Goal: Transaction & Acquisition: Purchase product/service

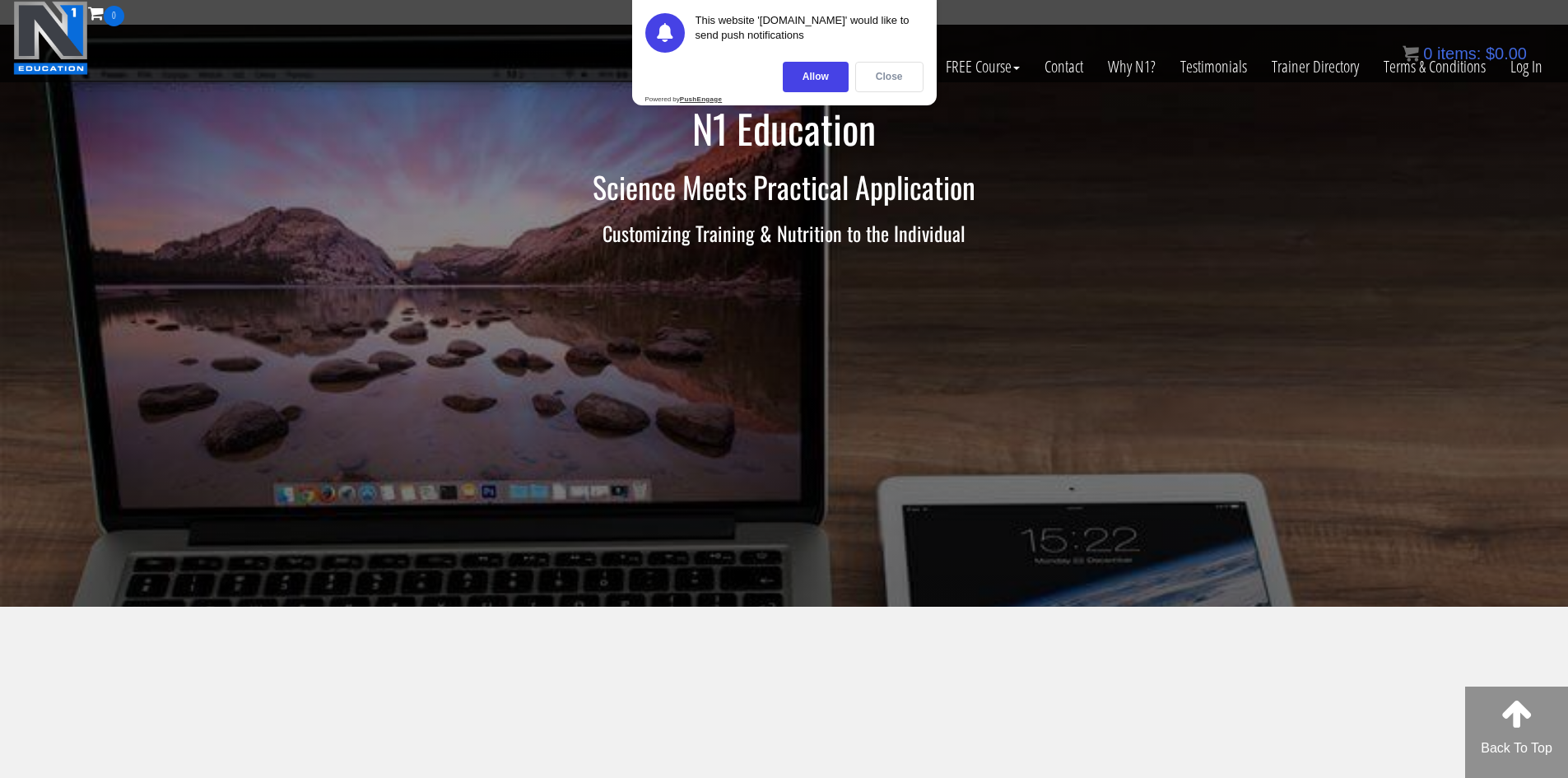
click at [903, 78] on div "Close" at bounding box center [889, 77] width 68 height 31
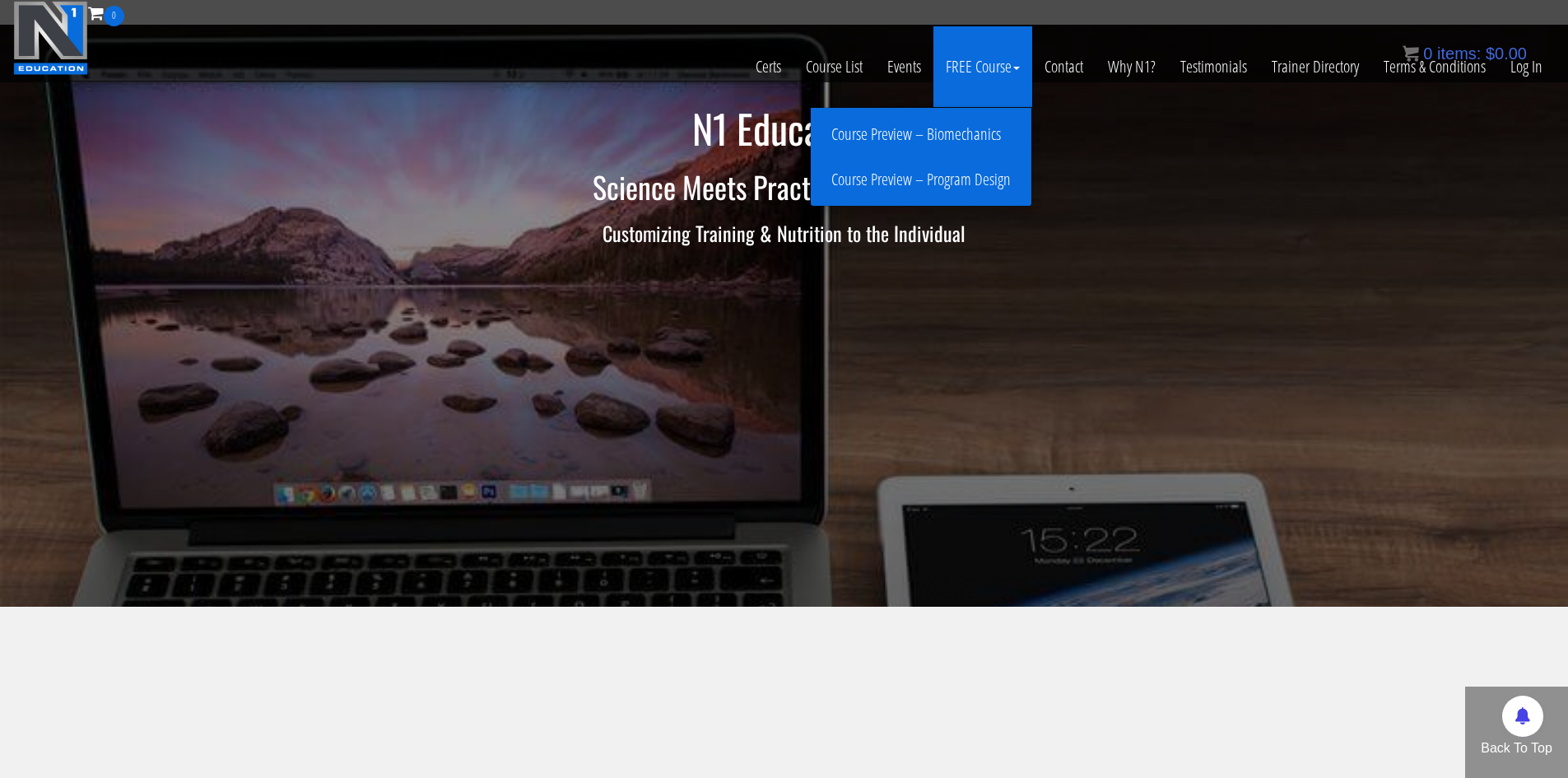
click at [967, 127] on link "Course Preview – Biomechanics" at bounding box center [920, 134] width 212 height 29
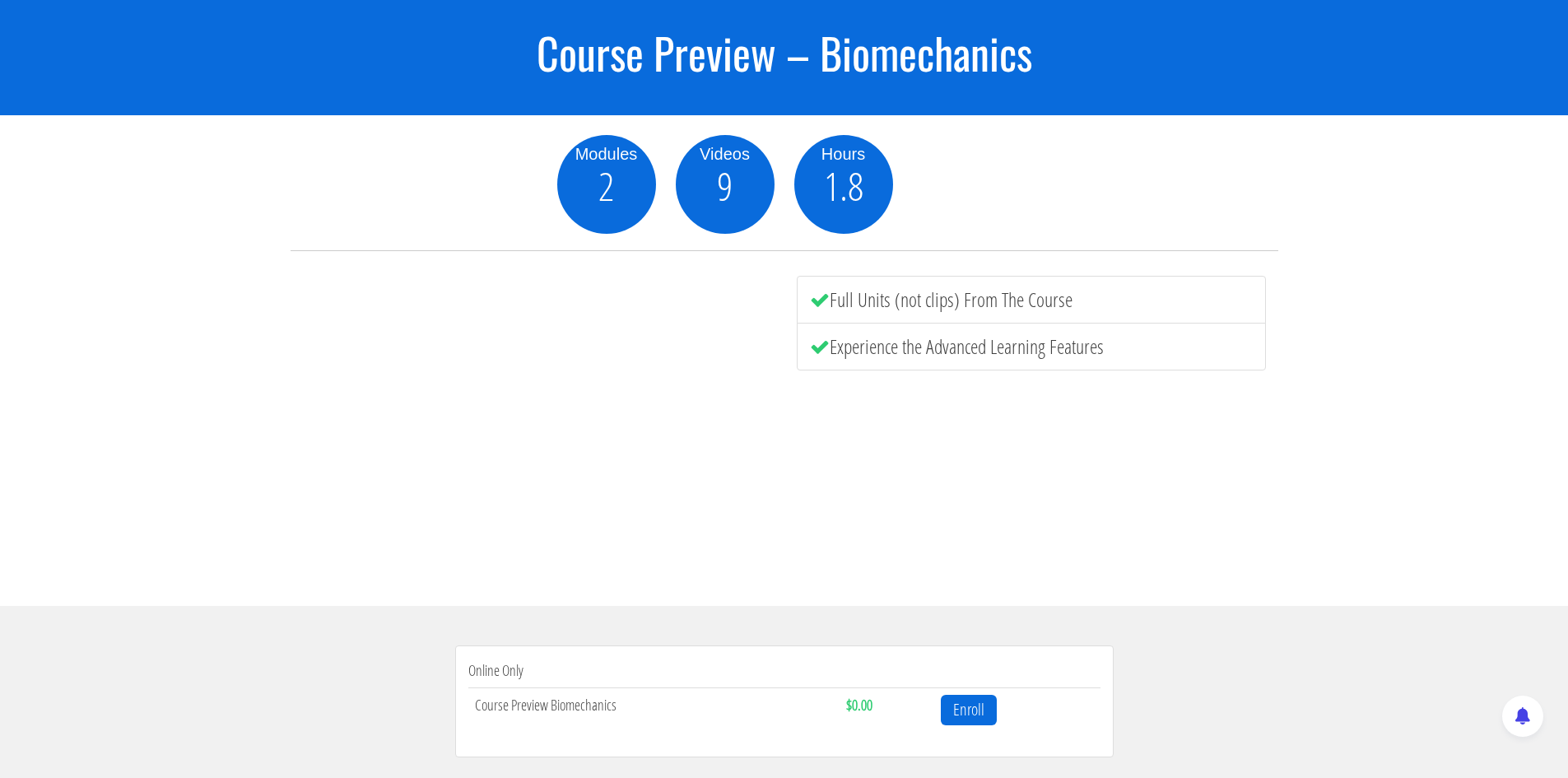
scroll to position [330, 0]
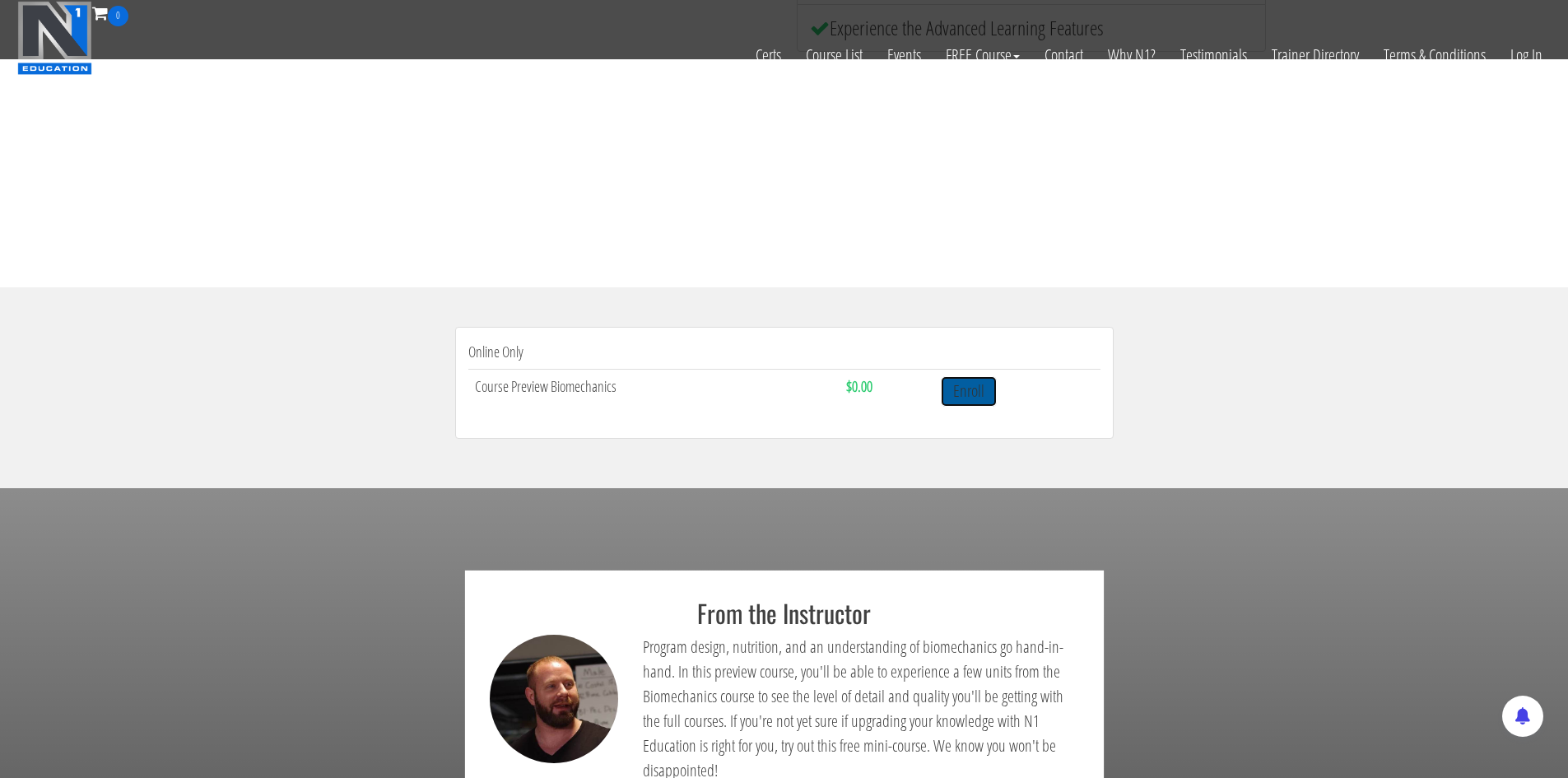
click at [962, 395] on link "Enroll" at bounding box center [968, 391] width 56 height 31
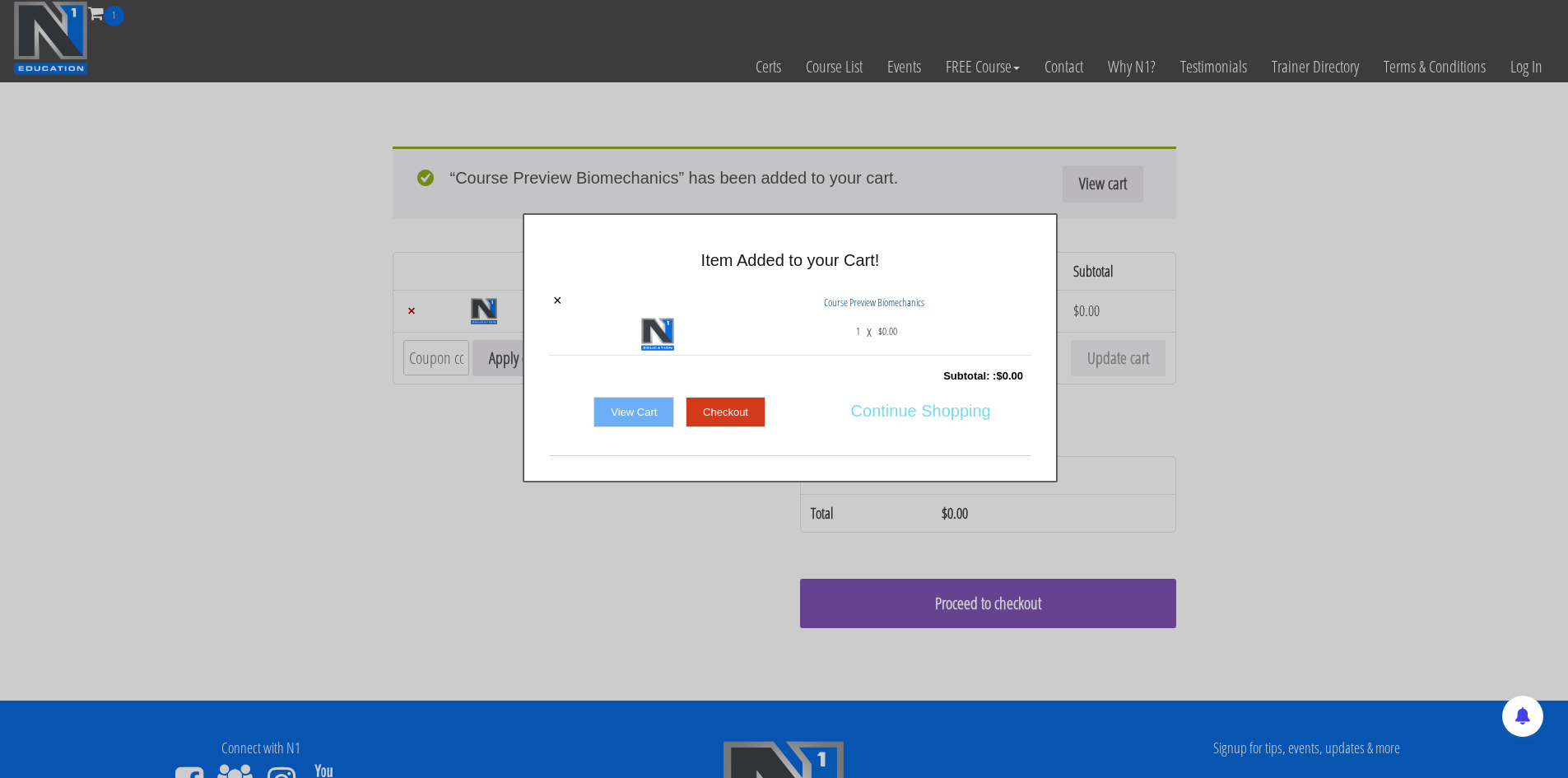
click at [880, 404] on span "Continue Shopping" at bounding box center [921, 411] width 140 height 35
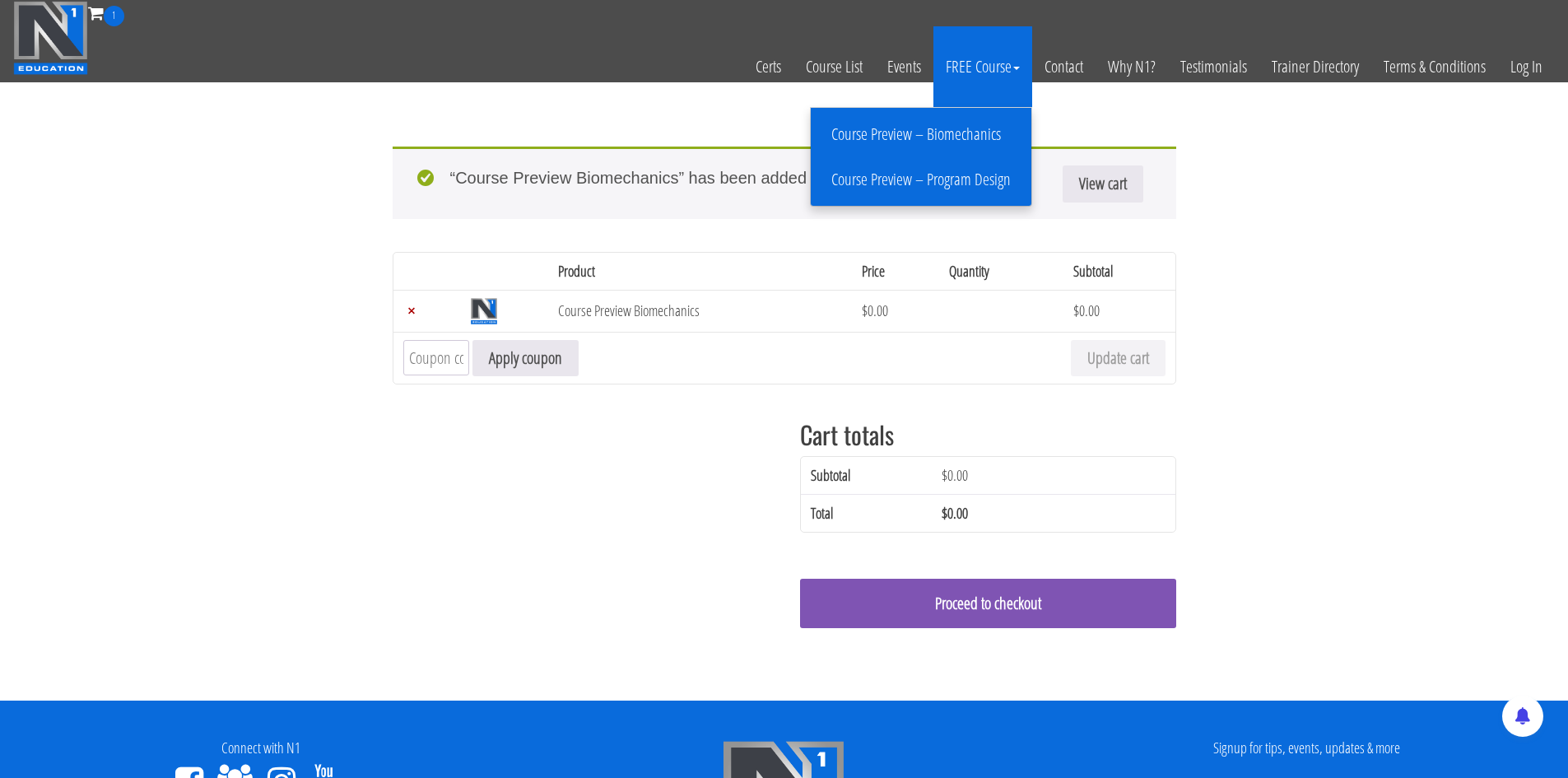
click at [927, 180] on link "Course Preview – Program Design" at bounding box center [920, 180] width 212 height 29
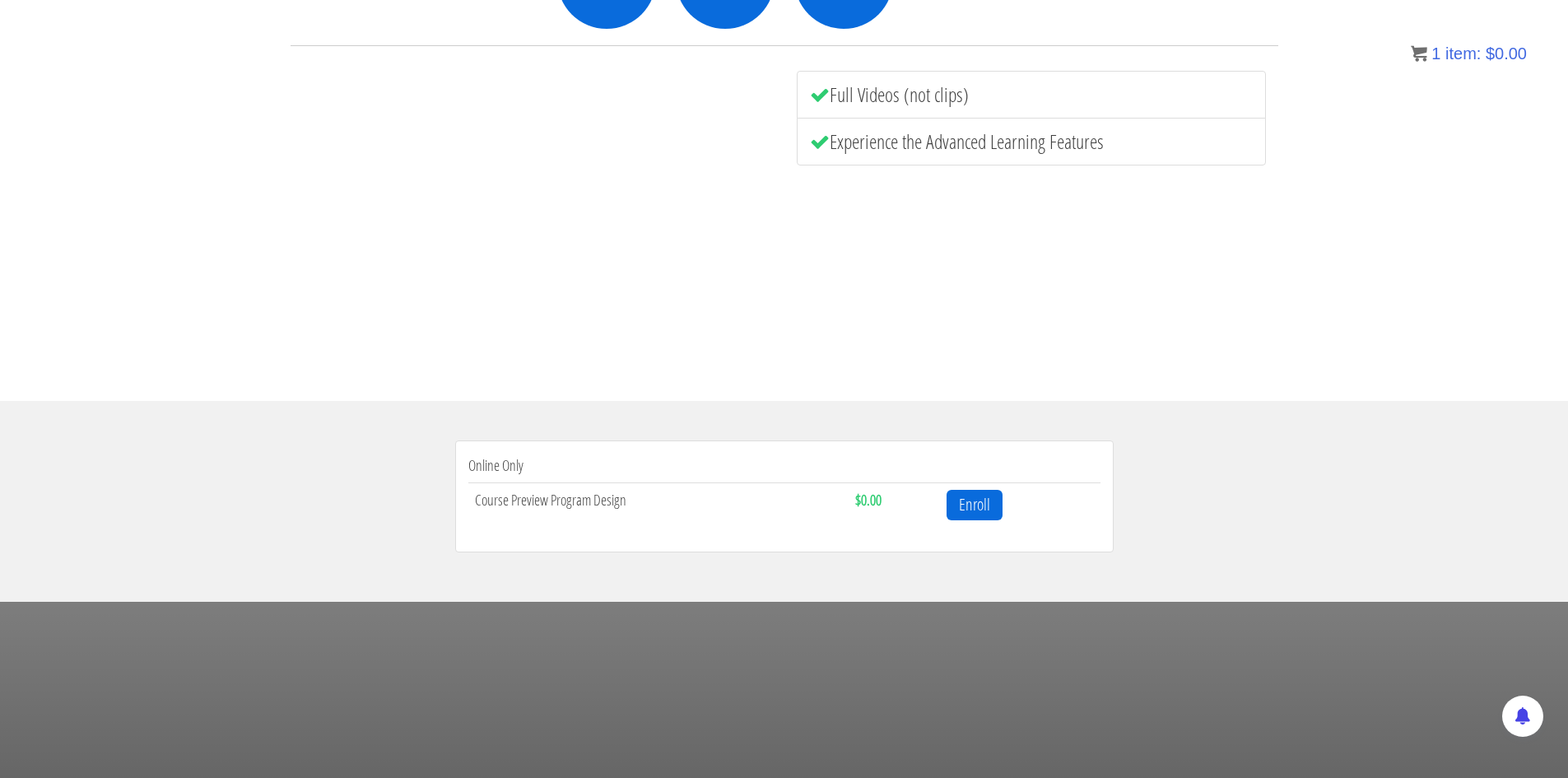
scroll to position [330, 0]
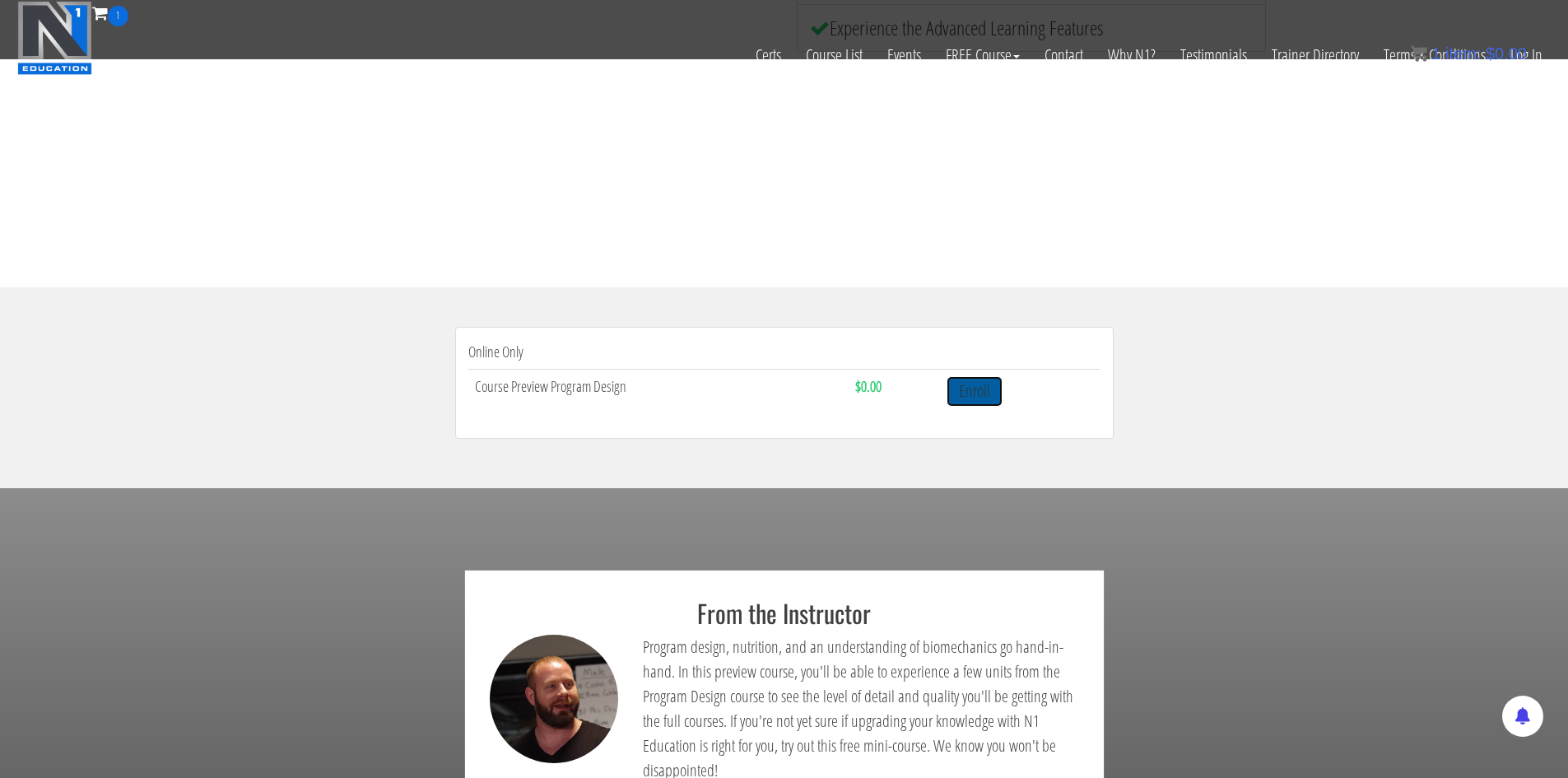
click at [976, 385] on link "Enroll" at bounding box center [974, 391] width 56 height 31
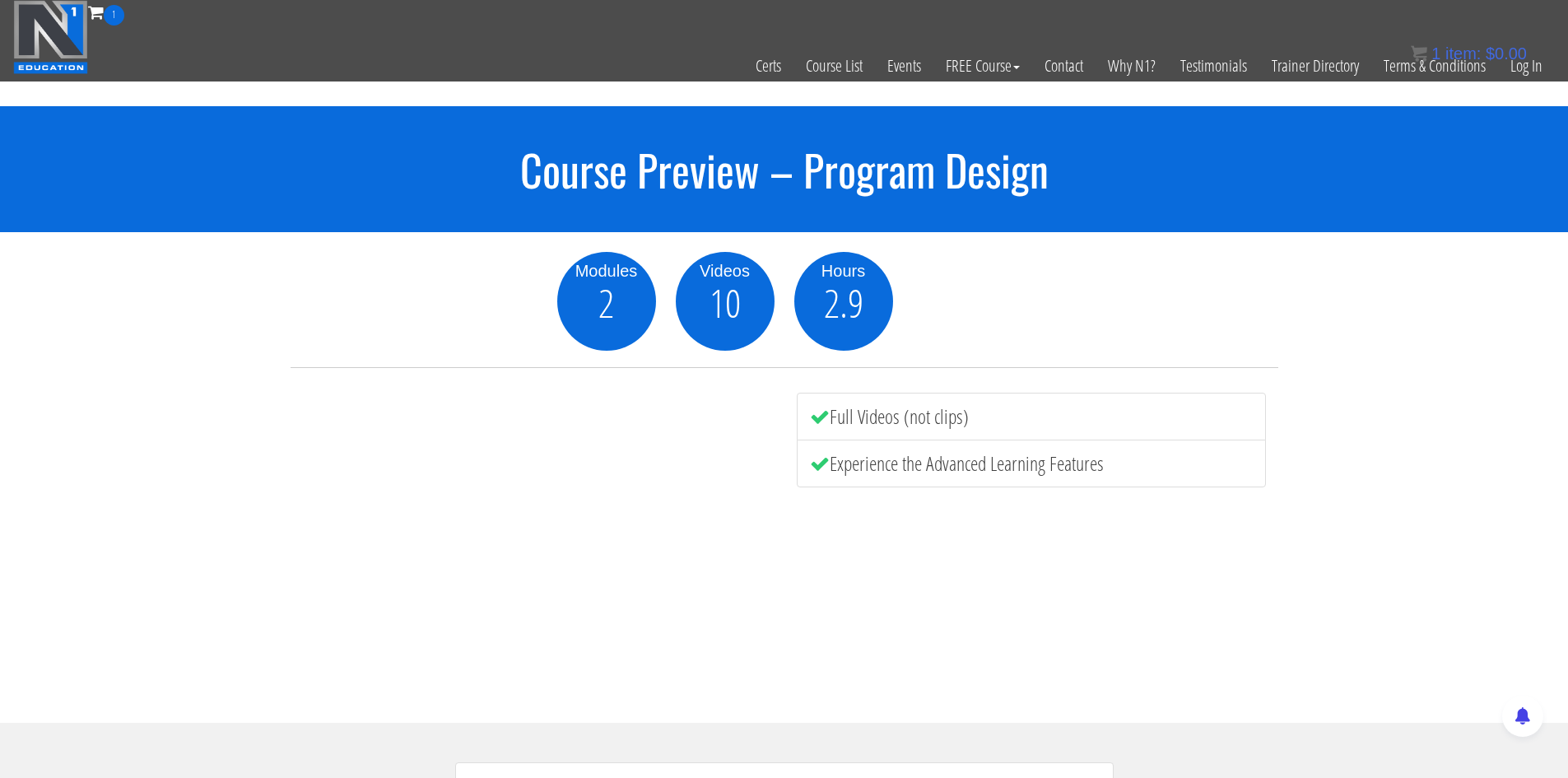
scroll to position [413, 0]
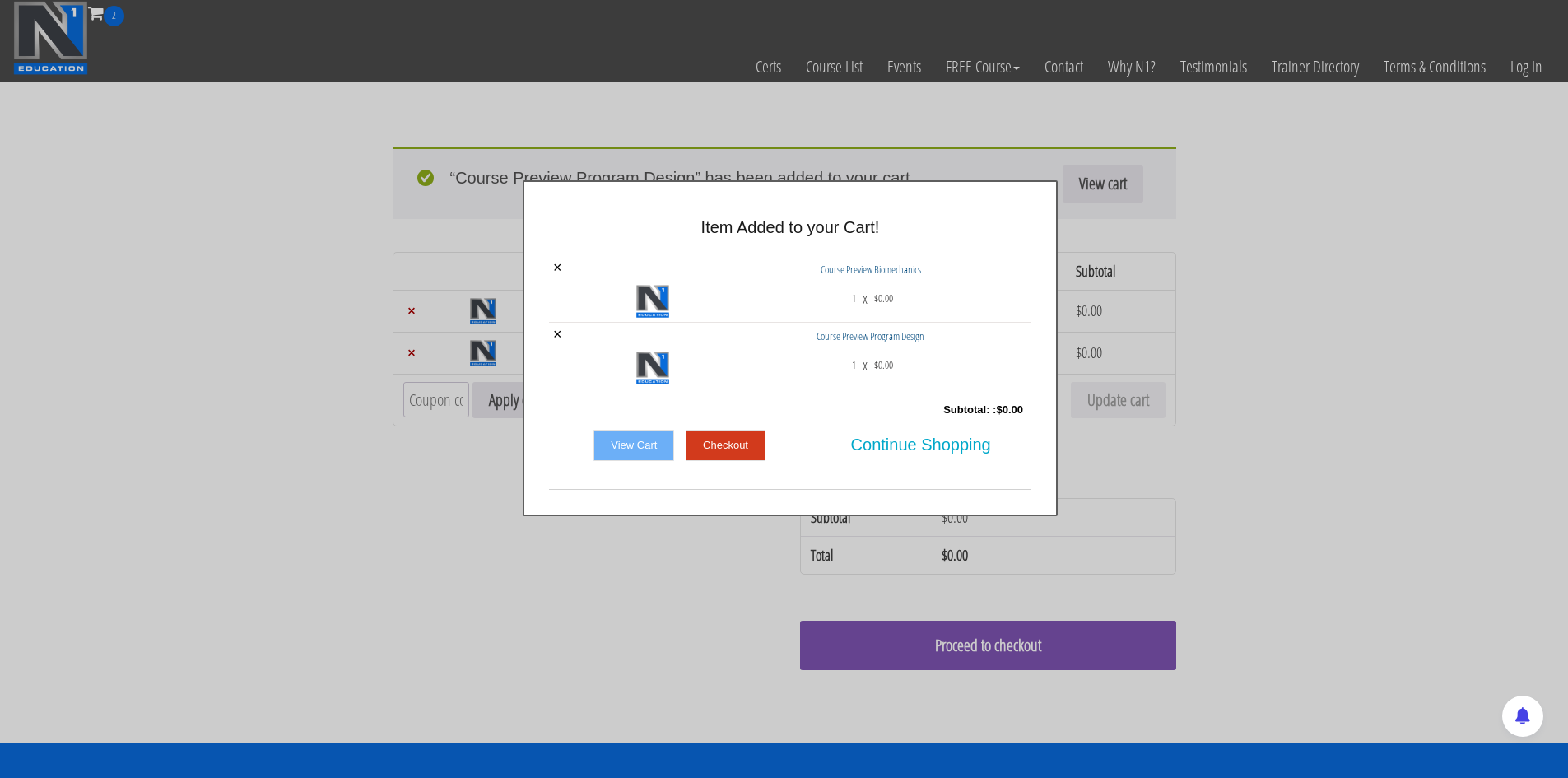
click at [728, 438] on link "Checkout" at bounding box center [725, 445] width 80 height 32
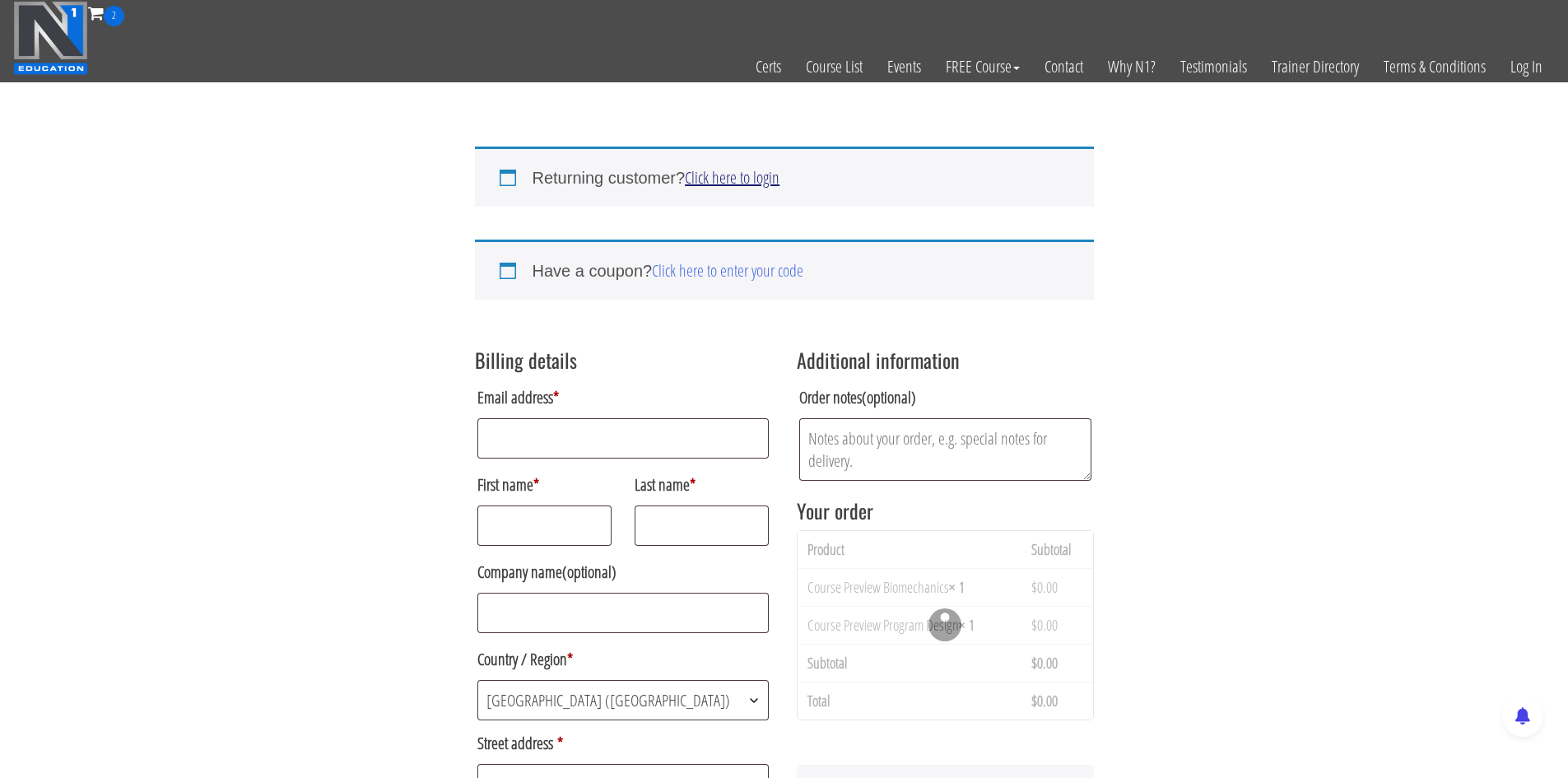
type input "[EMAIL_ADDRESS][DOMAIN_NAME]"
click at [769, 179] on link "Click here to login" at bounding box center [732, 177] width 95 height 22
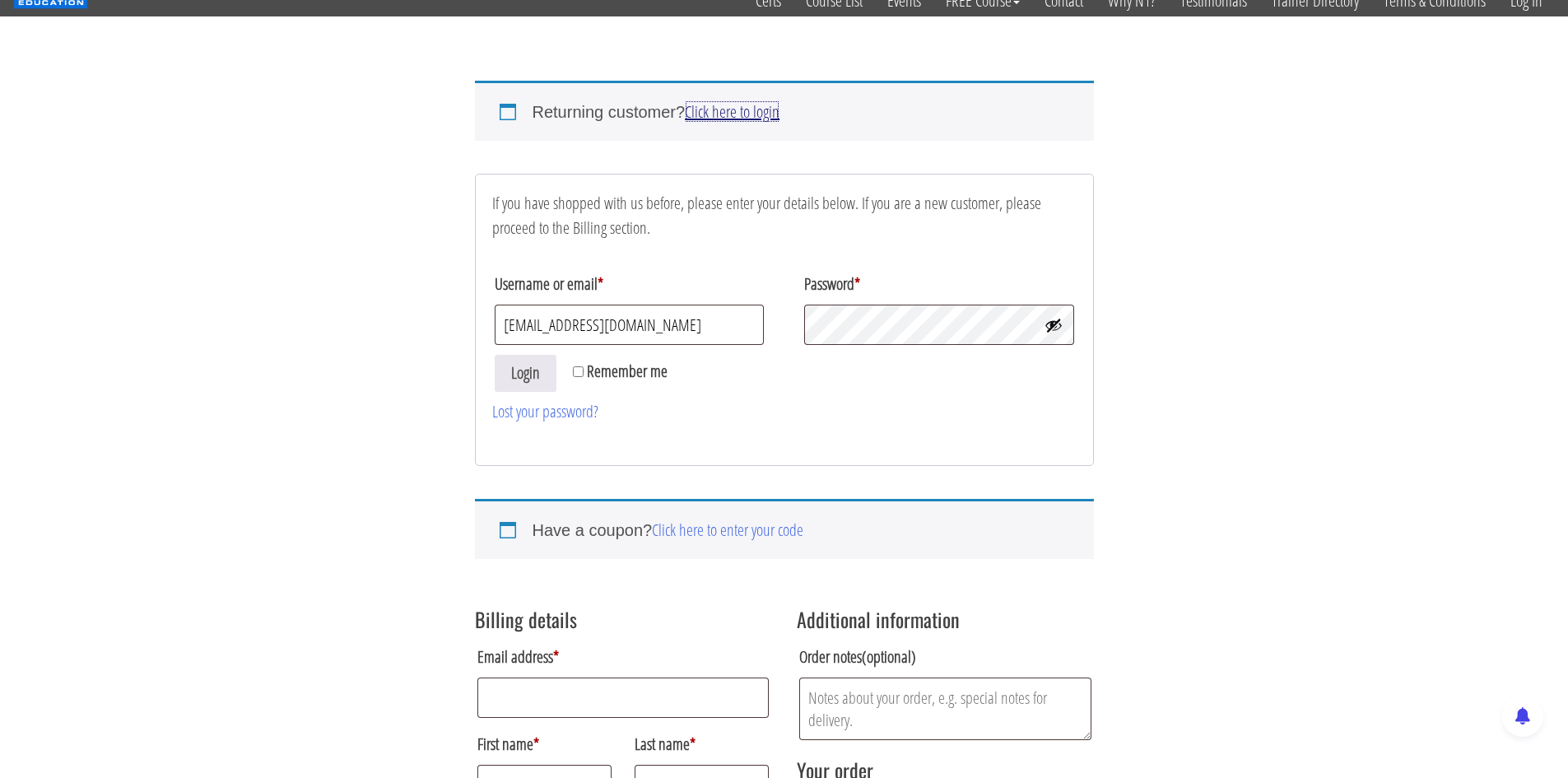
scroll to position [198, 0]
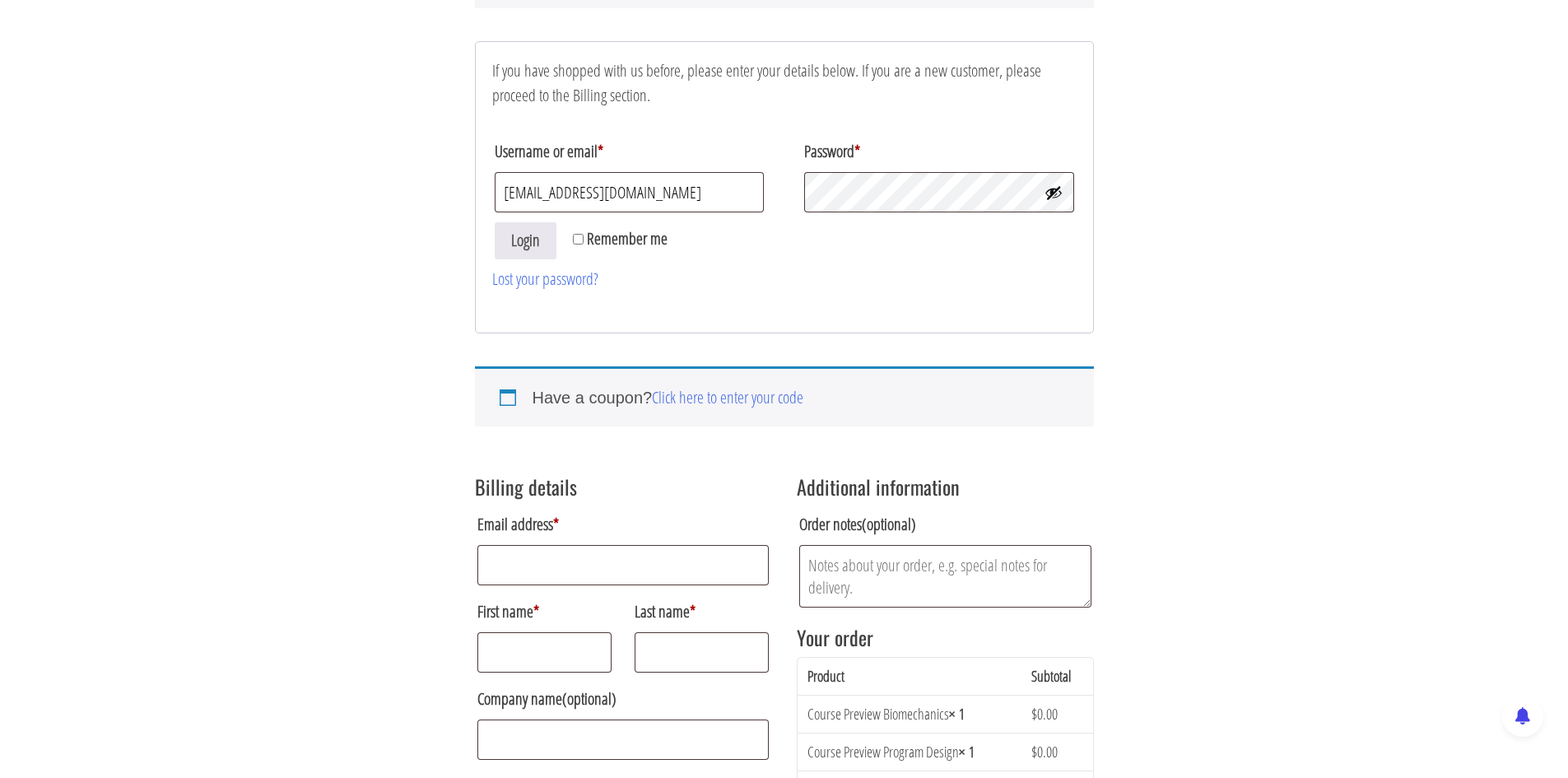
click at [626, 238] on span "Remember me" at bounding box center [626, 238] width 81 height 22
click at [583, 238] on input "Remember me" at bounding box center [578, 239] width 11 height 11
checkbox input "true"
click at [530, 240] on button "Login" at bounding box center [526, 240] width 62 height 37
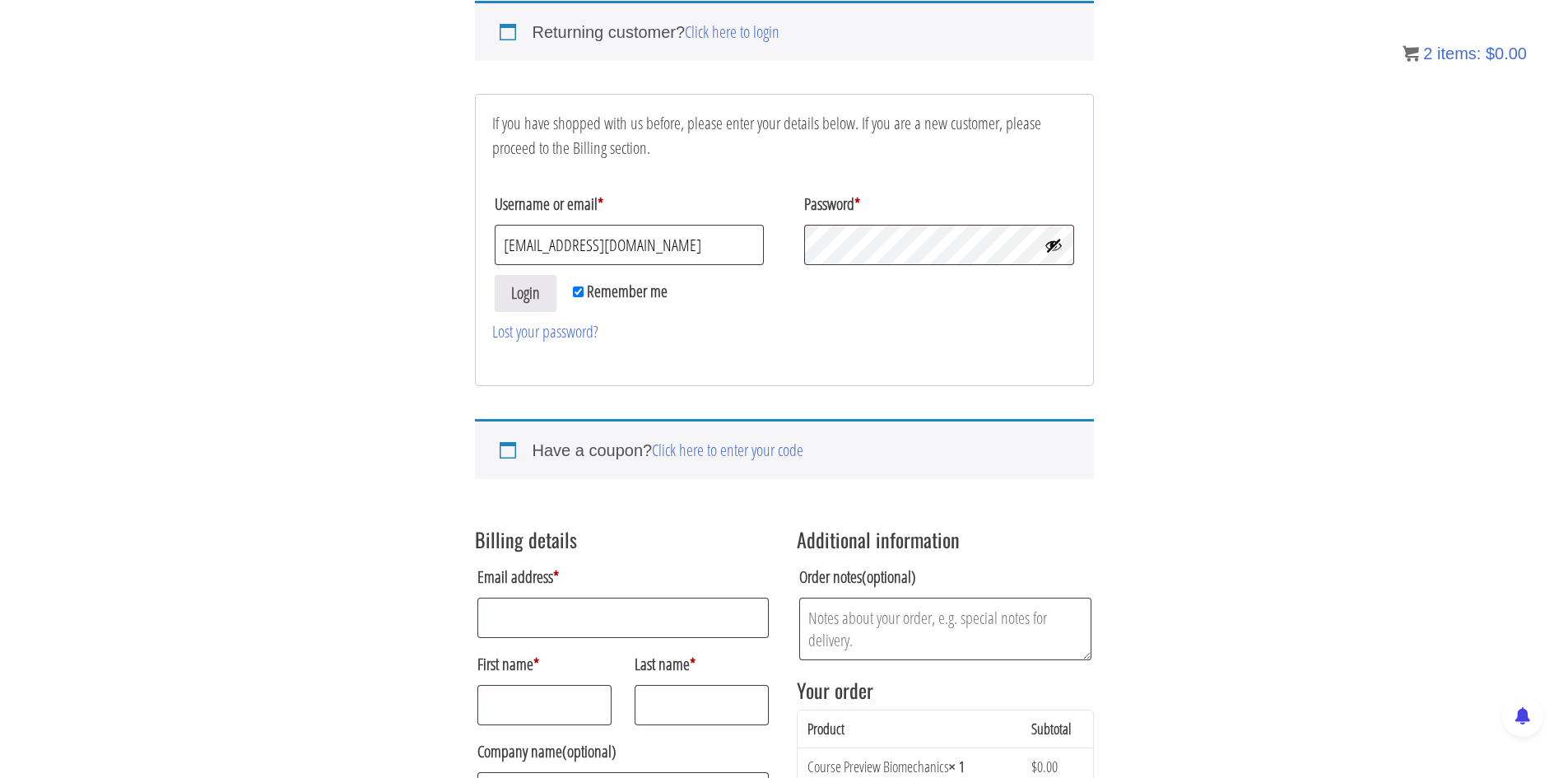
scroll to position [35, 0]
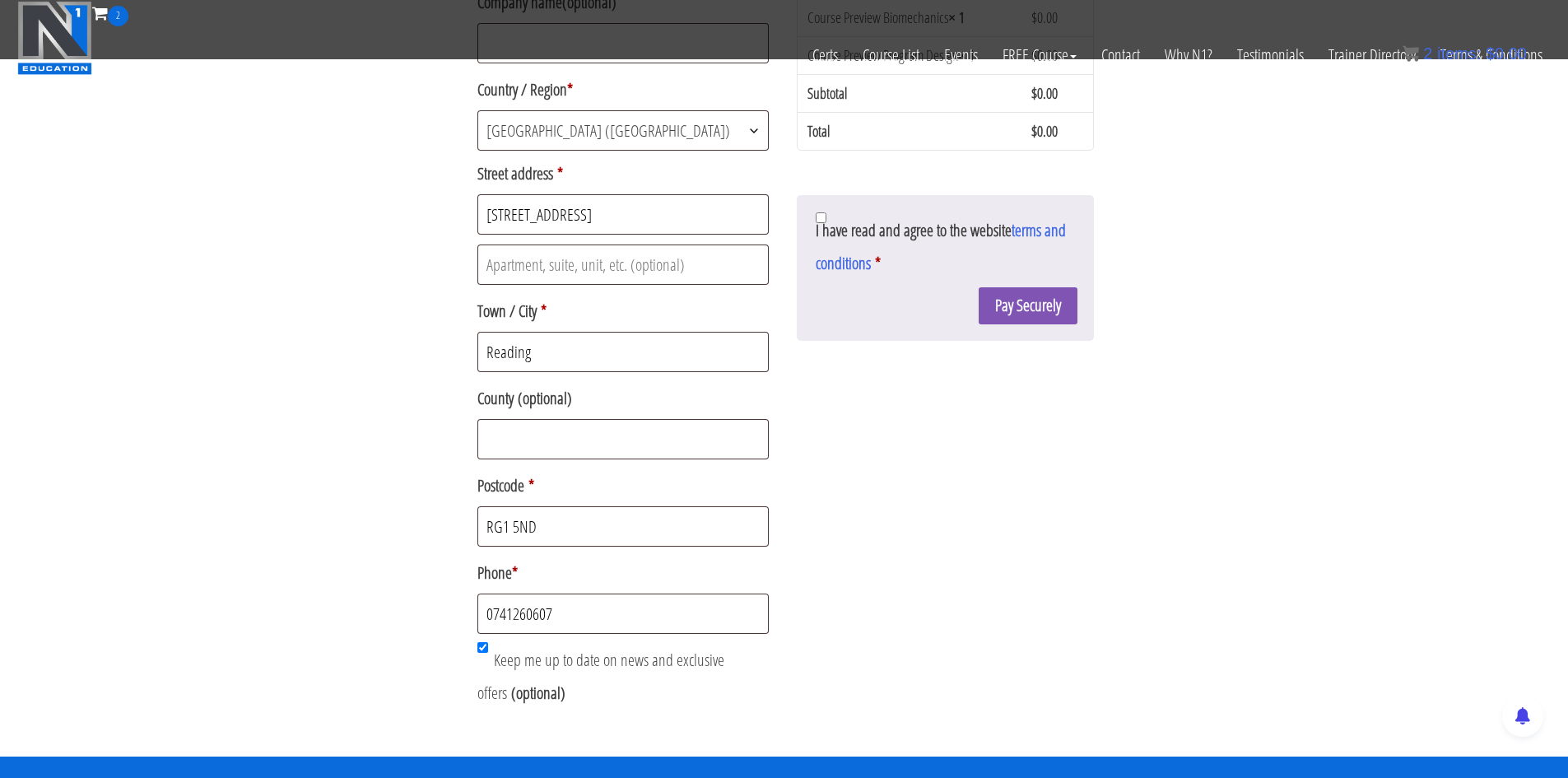
scroll to position [498, 0]
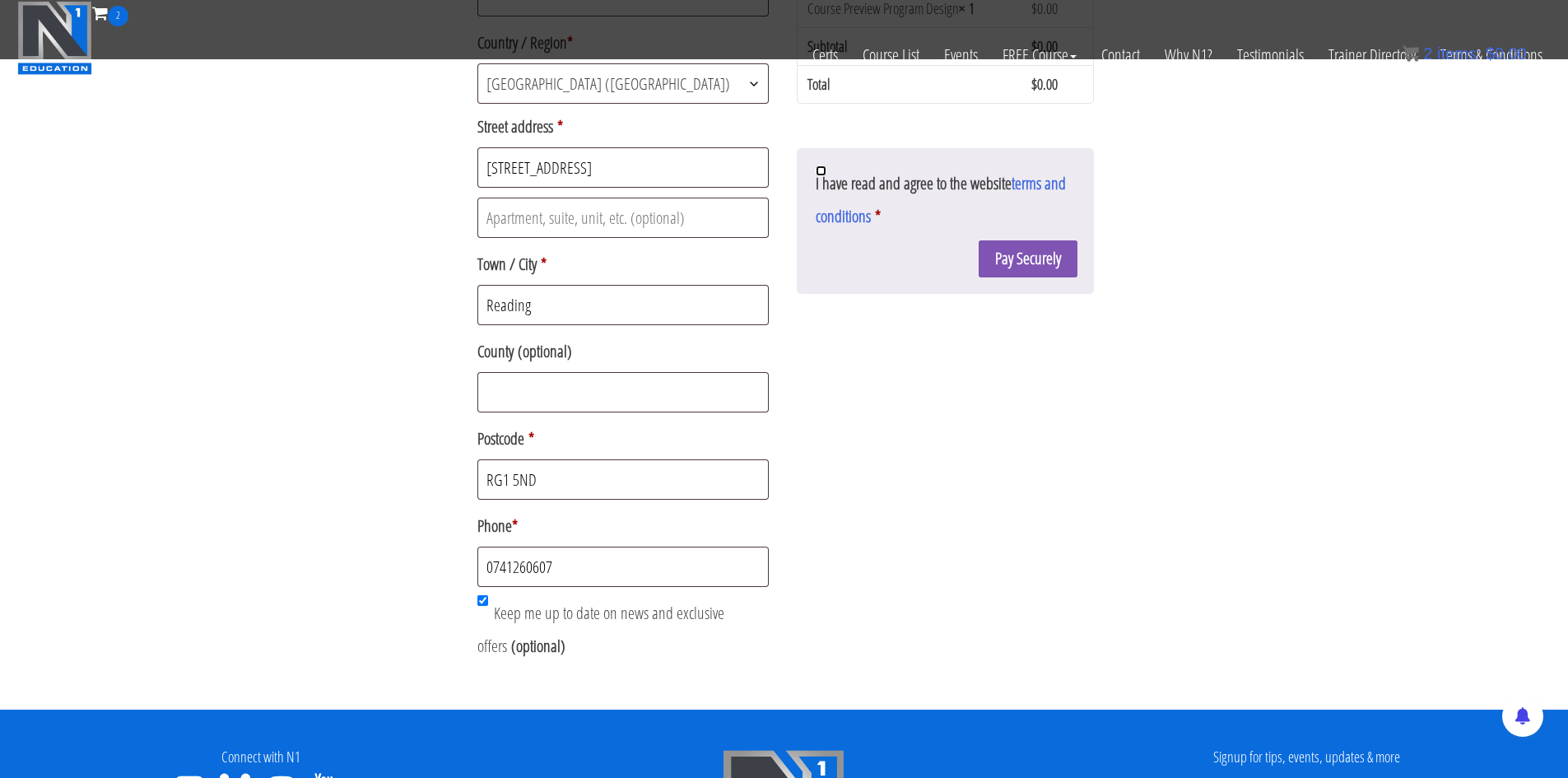
click at [822, 170] on input "I have read and agree to the website terms and conditions *" at bounding box center [820, 171] width 11 height 11
checkbox input "true"
click at [483, 602] on input "Keep me up to date on news and exclusive offers (optional)" at bounding box center [482, 600] width 11 height 11
checkbox input "false"
click at [1052, 262] on button "Pay Securely" at bounding box center [1027, 259] width 99 height 37
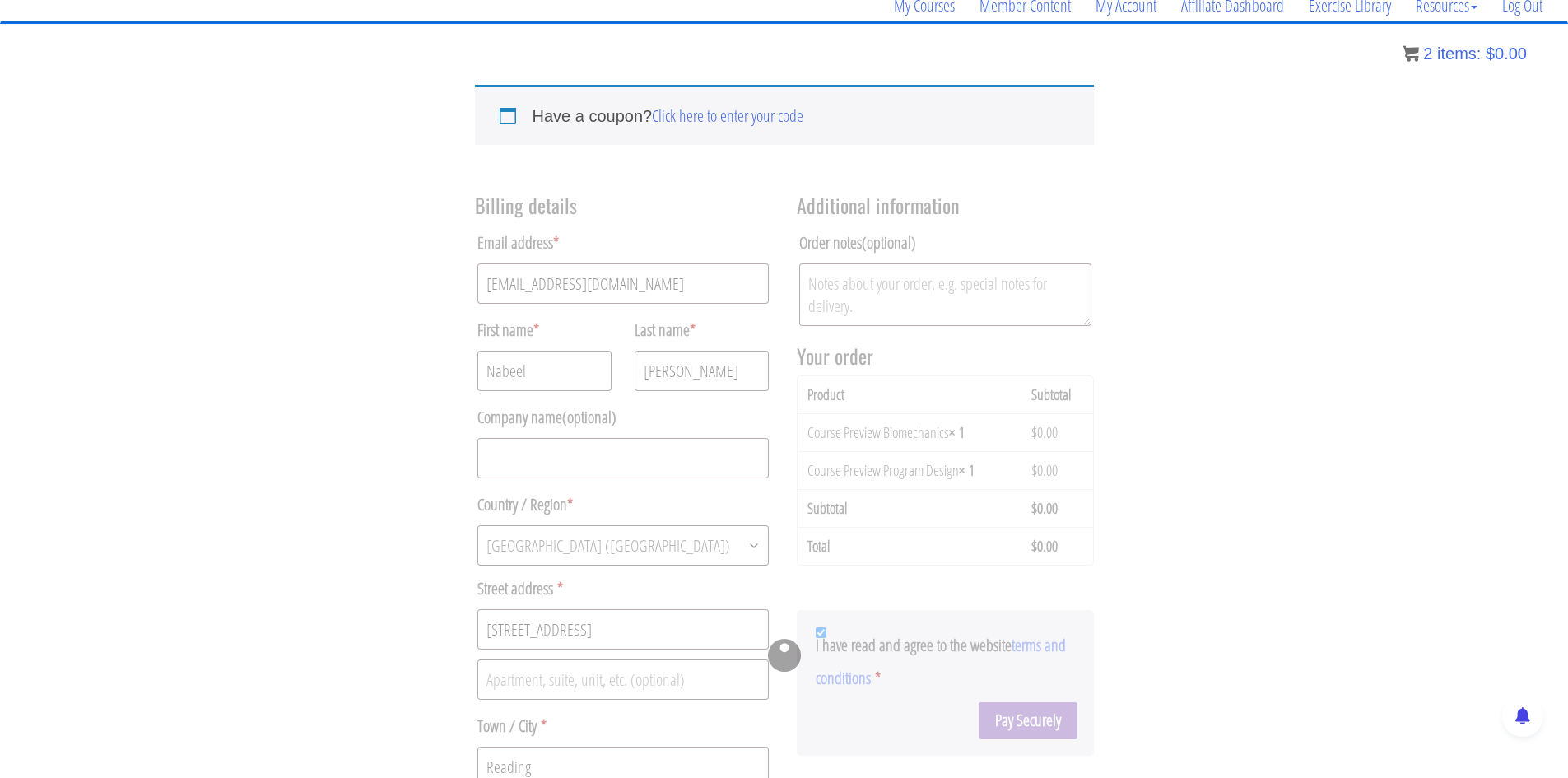
scroll to position [111, 0]
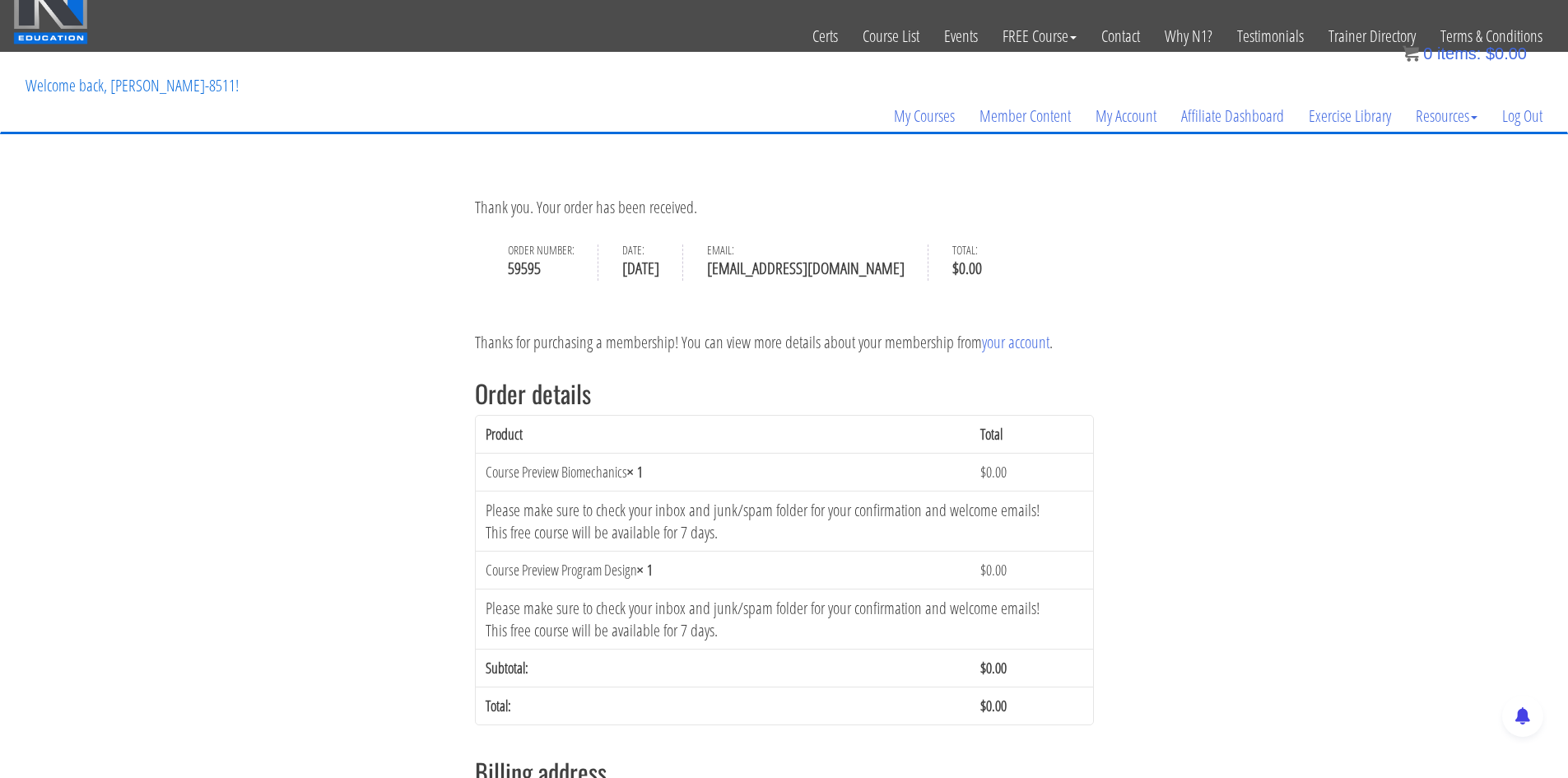
scroll to position [1, 0]
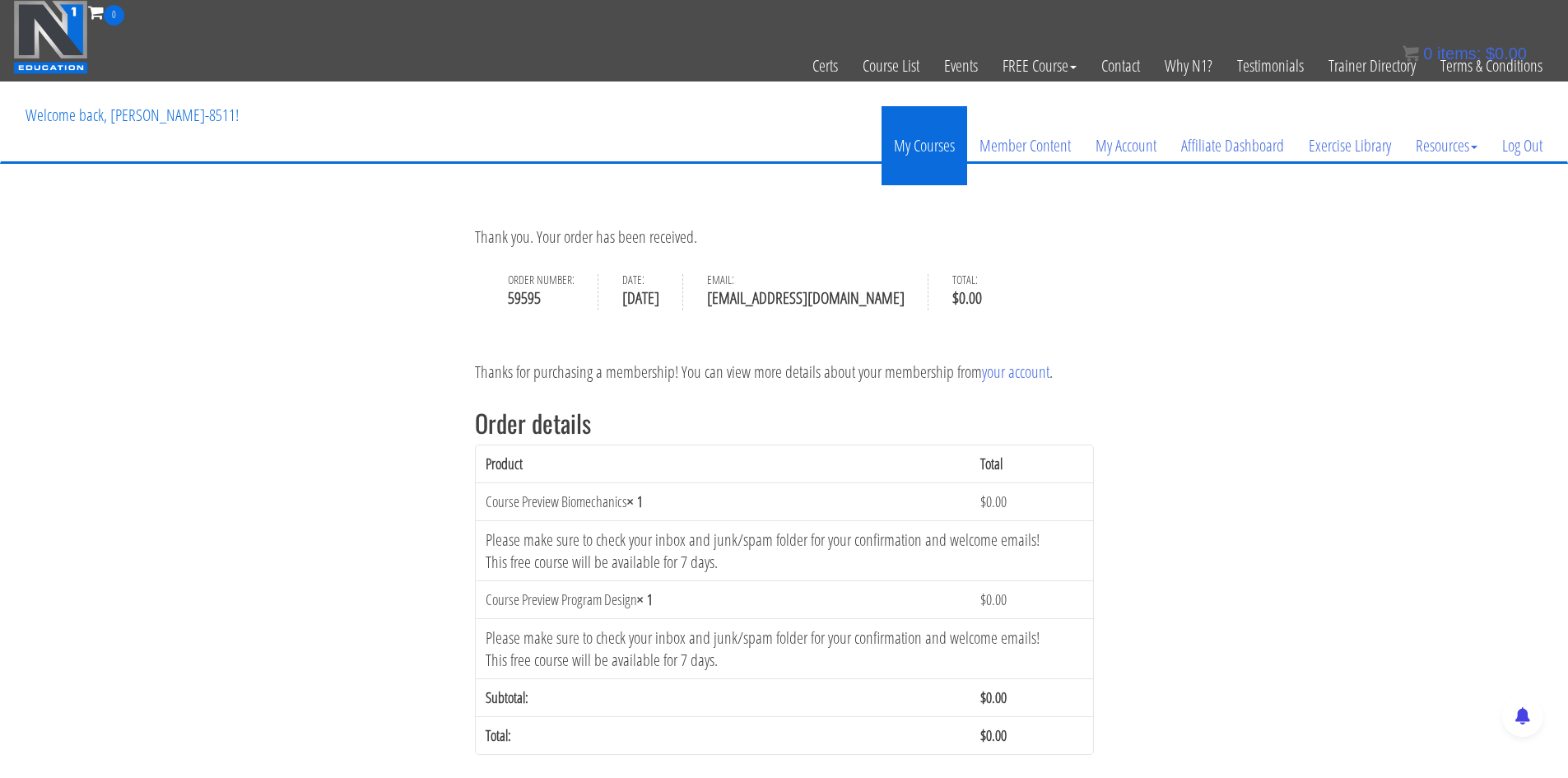
click at [927, 153] on link "My Courses" at bounding box center [923, 146] width 86 height 79
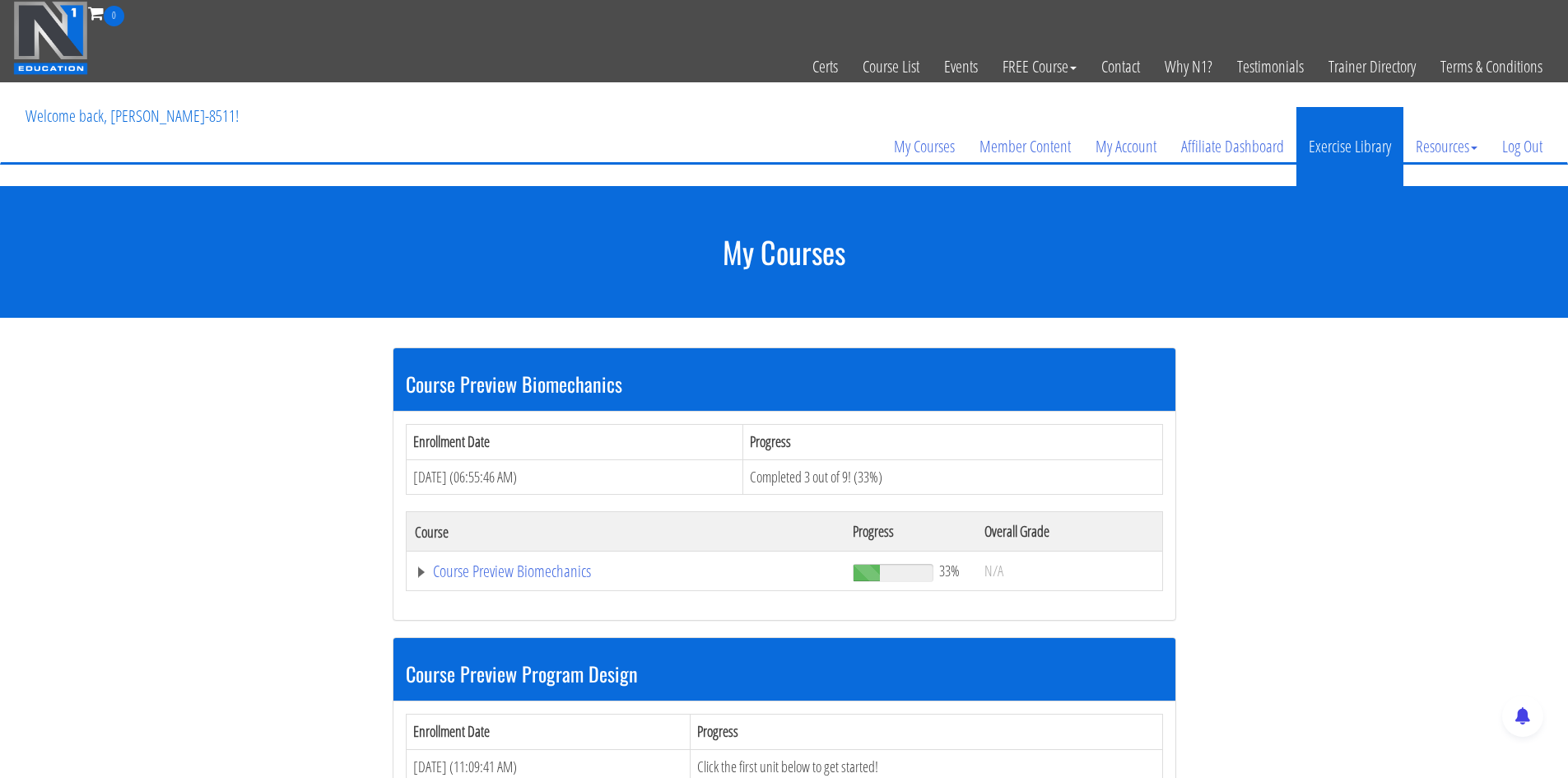
click at [1336, 151] on link "Exercise Library" at bounding box center [1349, 146] width 107 height 79
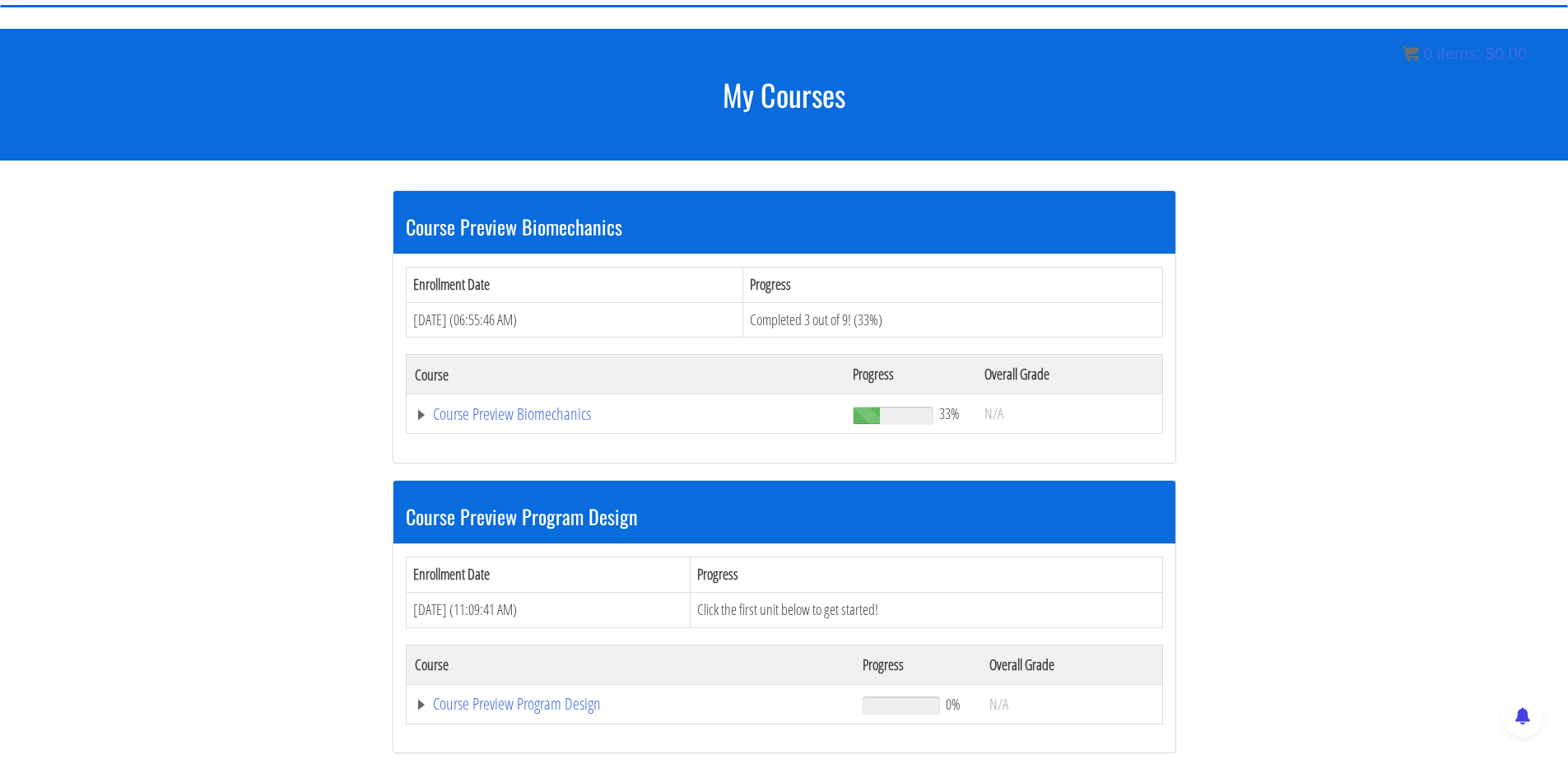
scroll to position [92, 0]
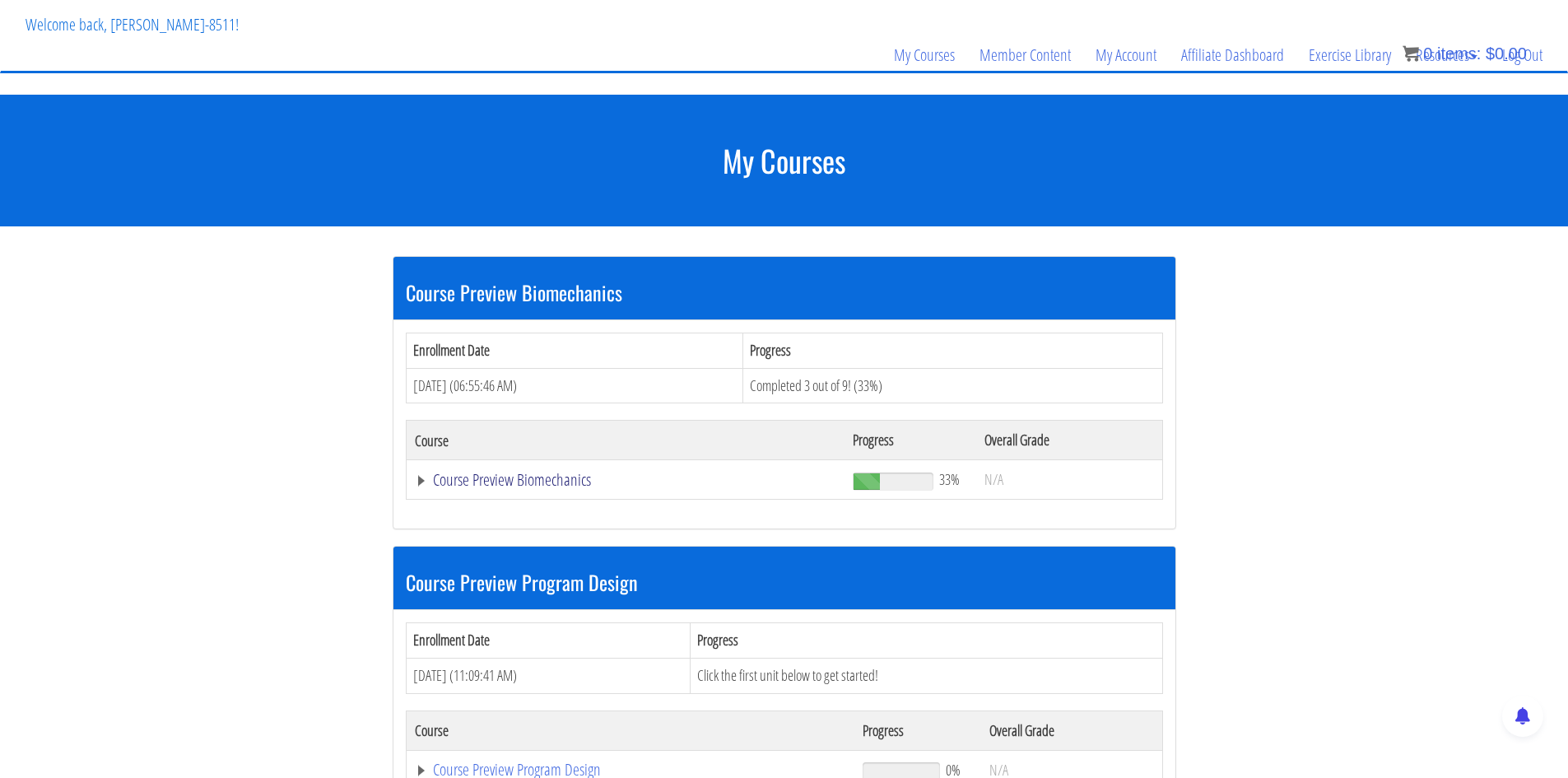
click at [553, 484] on link "Course Preview Biomechanics" at bounding box center [626, 480] width 422 height 17
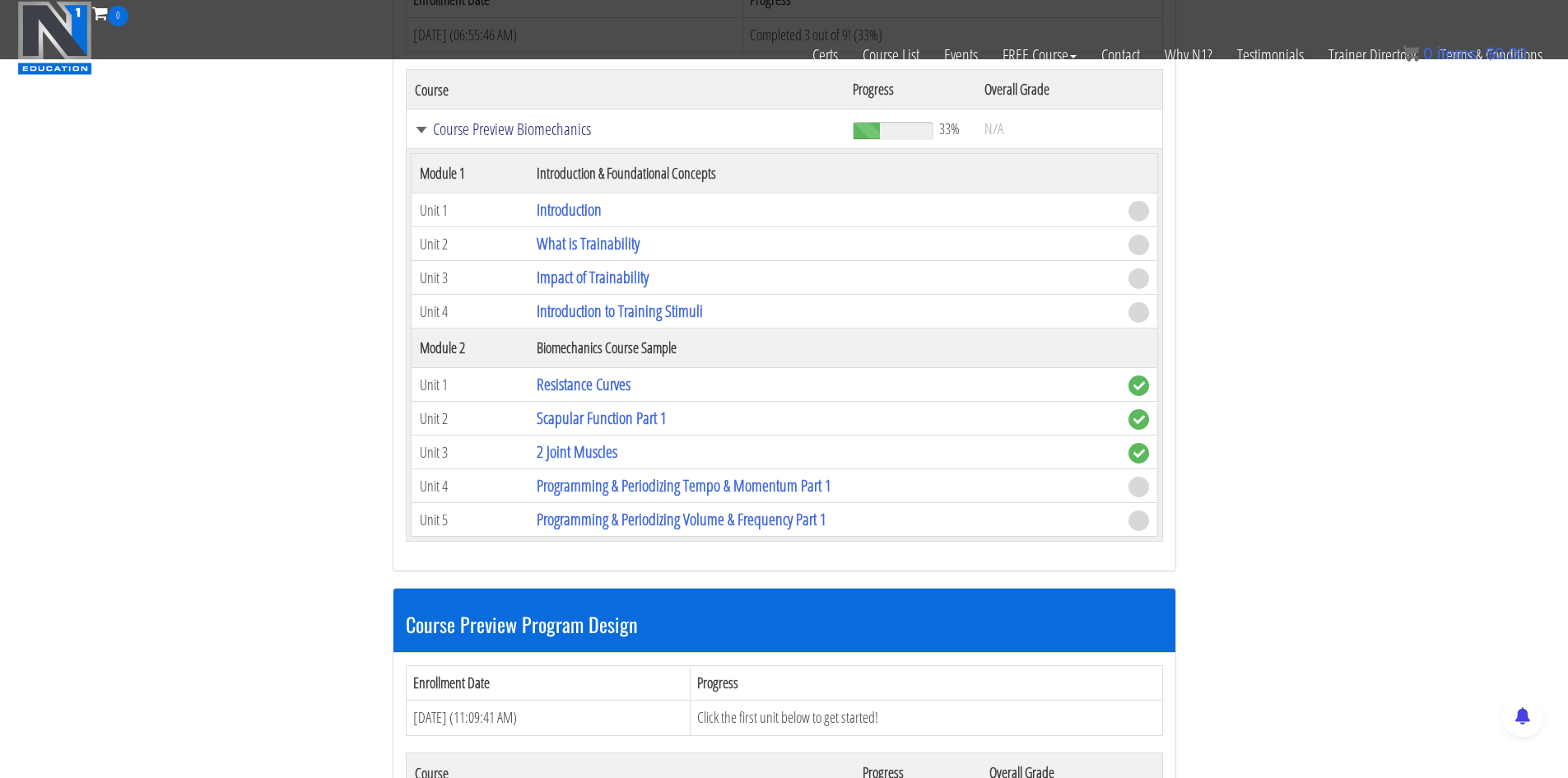
scroll to position [585, 0]
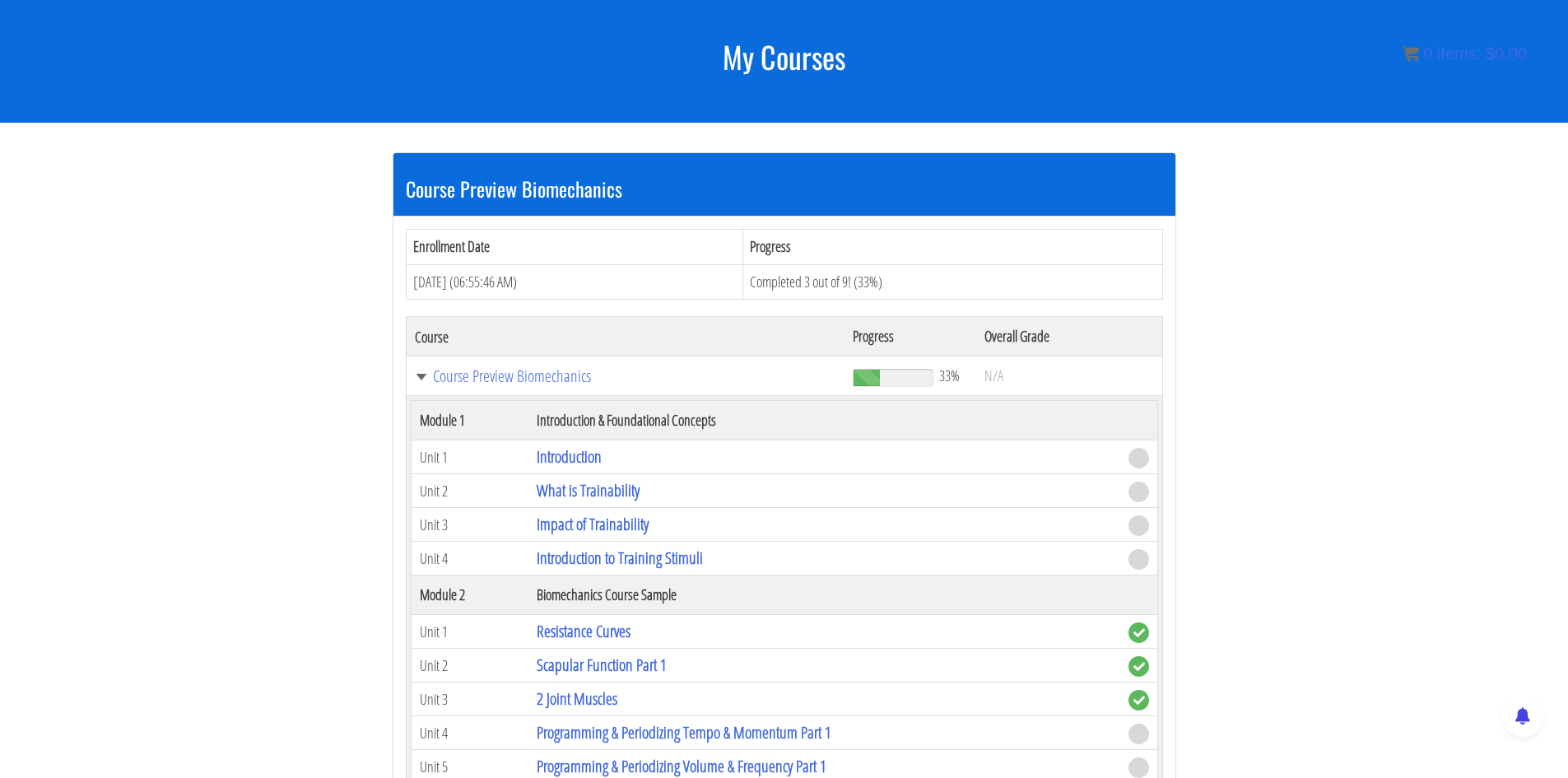
scroll to position [196, 0]
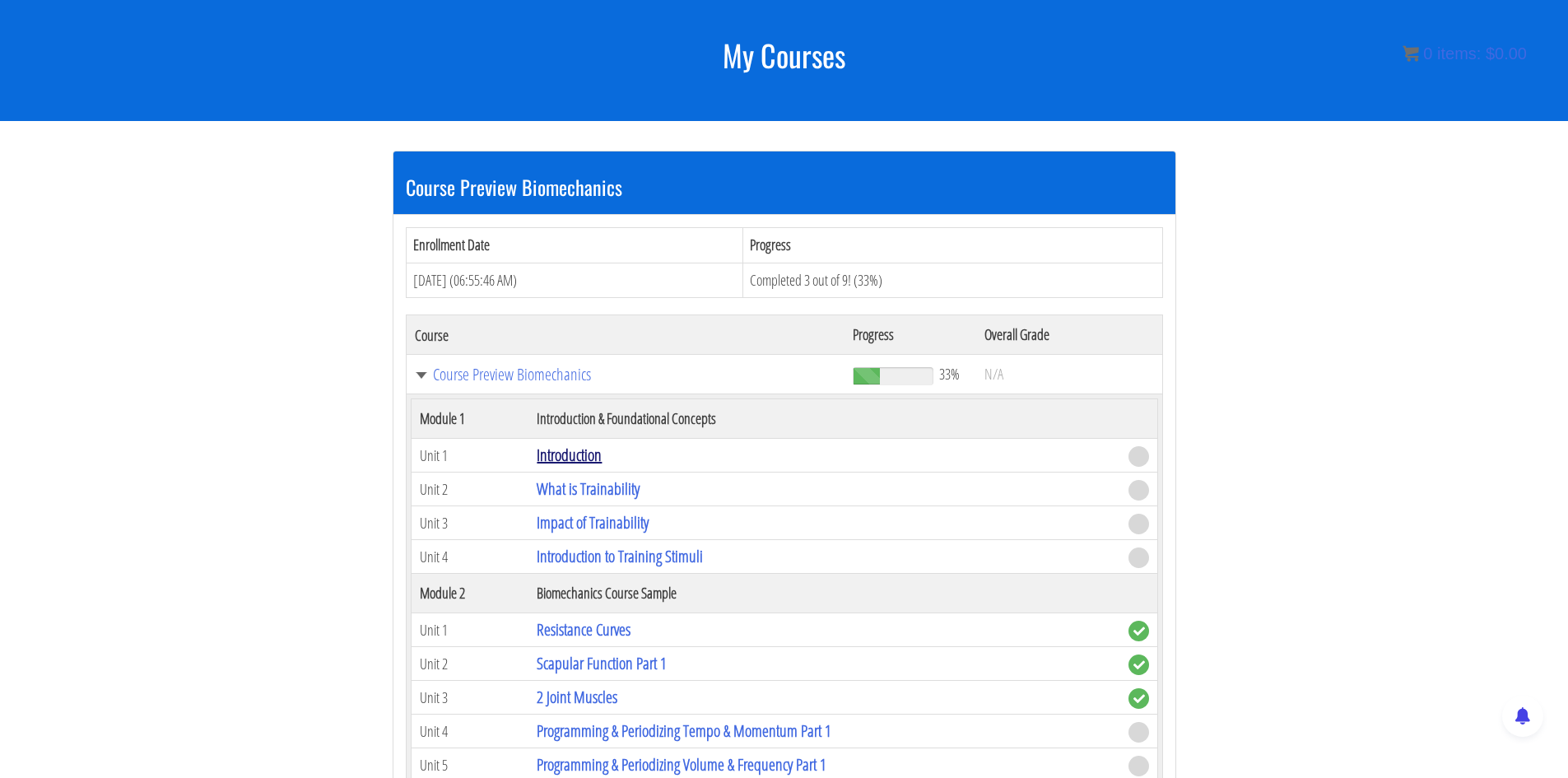
click at [577, 456] on link "Introduction" at bounding box center [569, 454] width 65 height 22
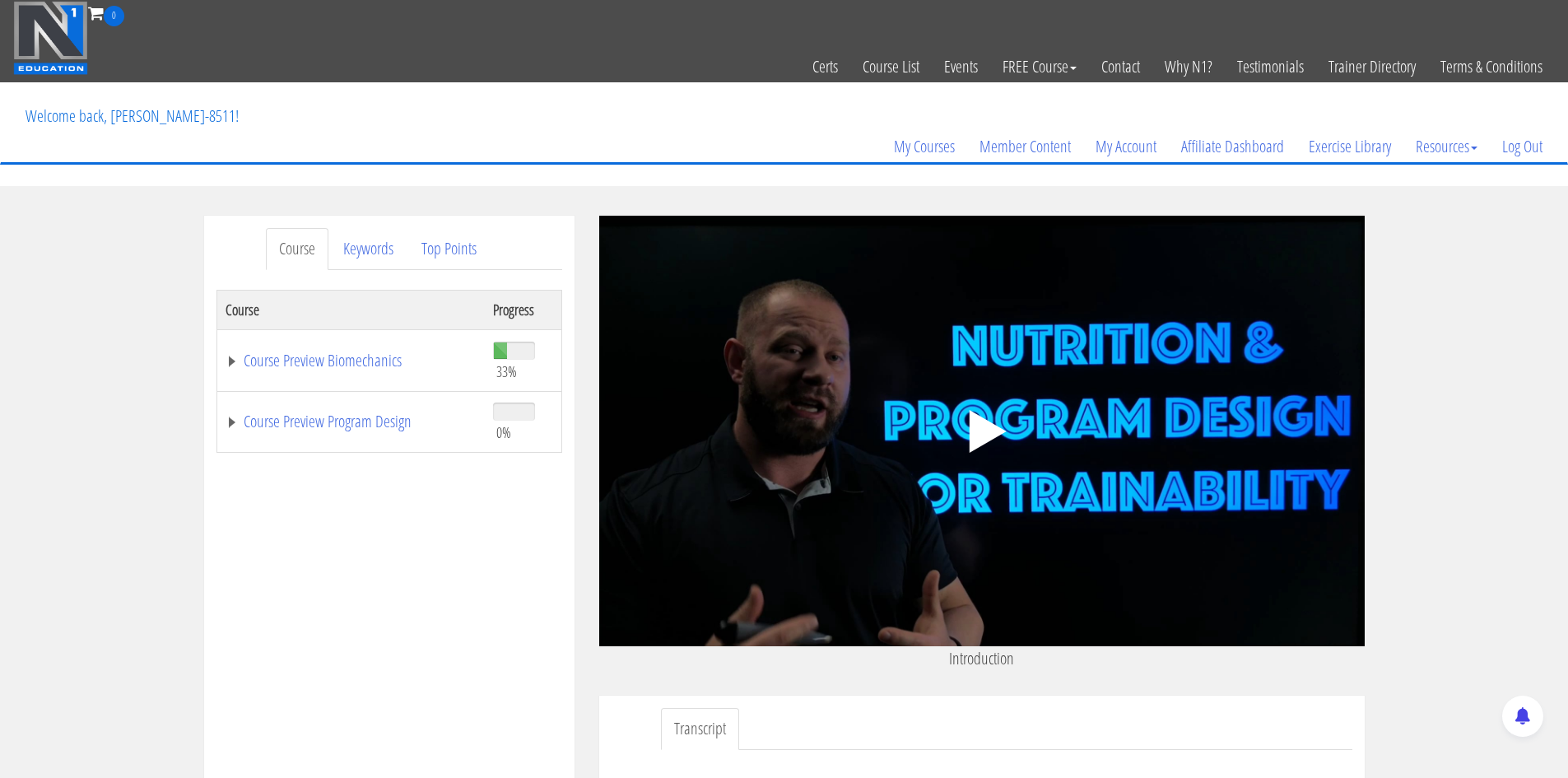
click at [983, 428] on polygon at bounding box center [987, 431] width 37 height 42
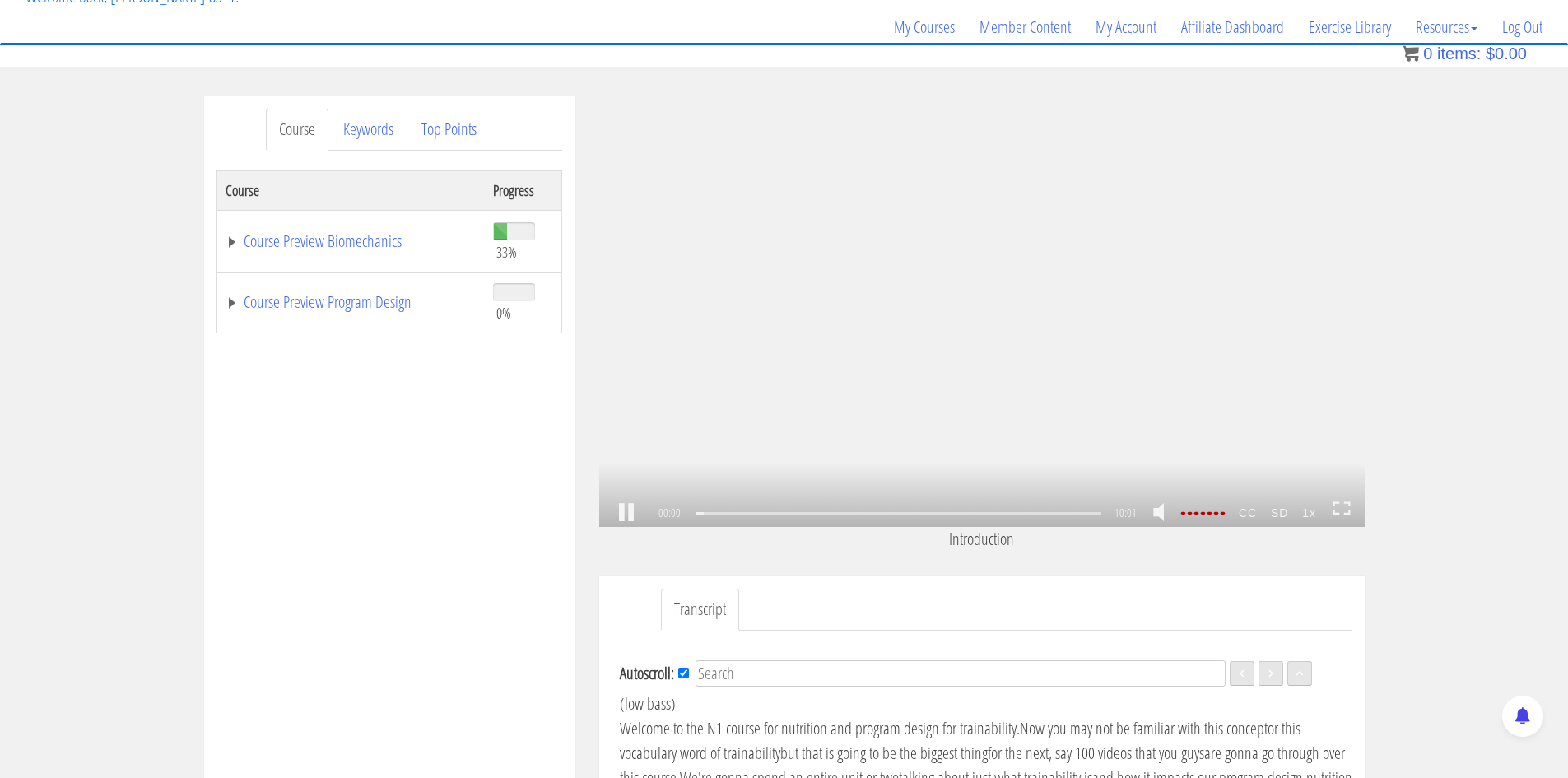
scroll to position [247, 0]
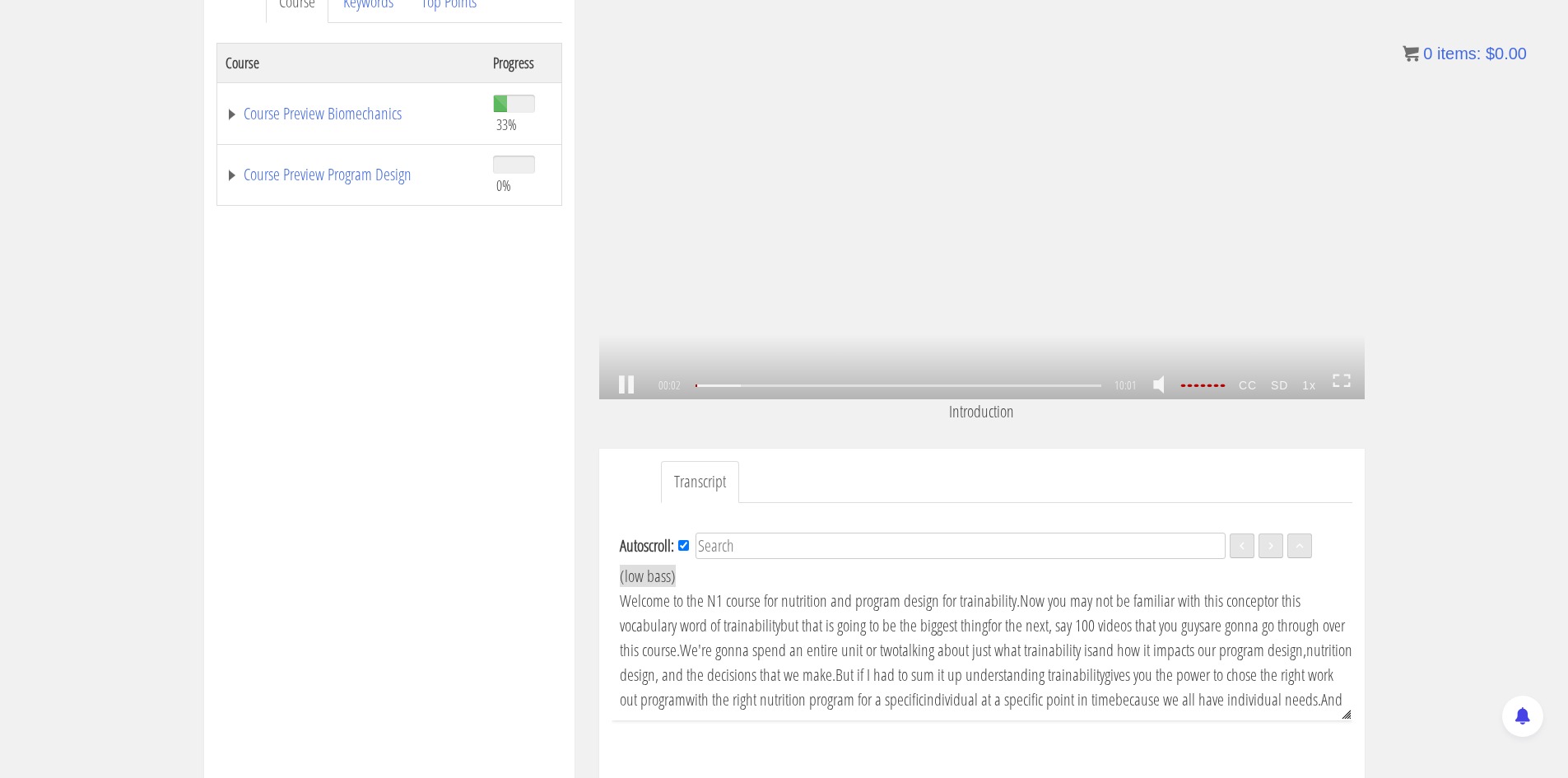
click at [629, 385] on link at bounding box center [626, 385] width 28 height 0
